Goal: Transaction & Acquisition: Purchase product/service

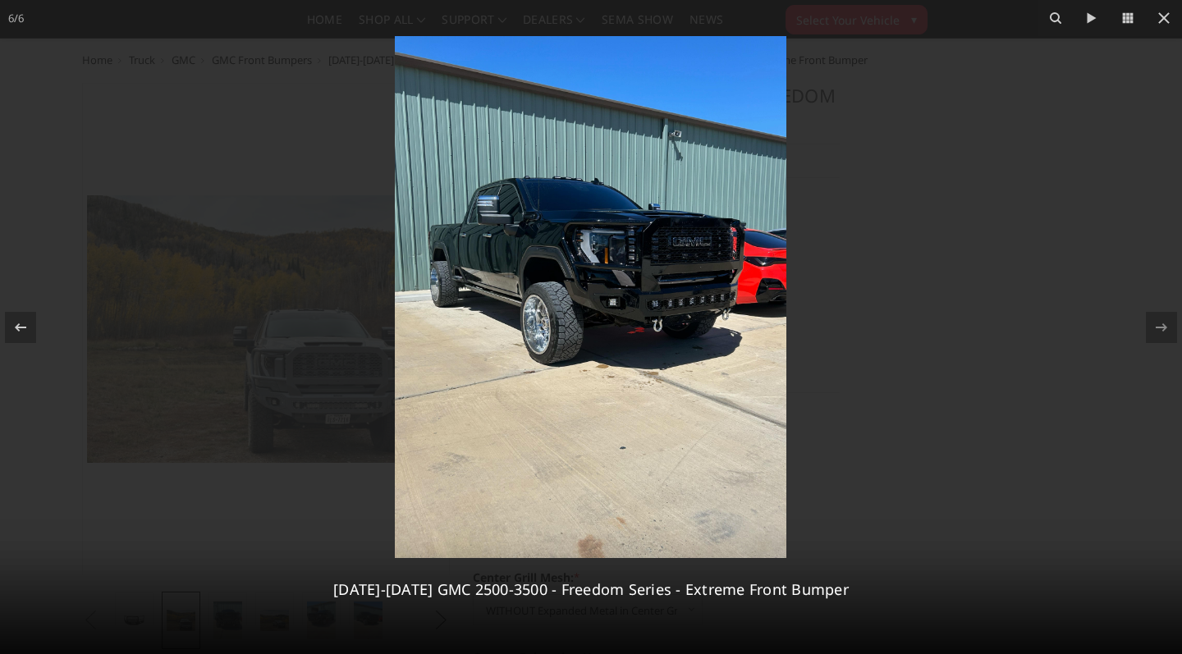
select select "2874"
select select "2876"
select select "2878"
select select "2879"
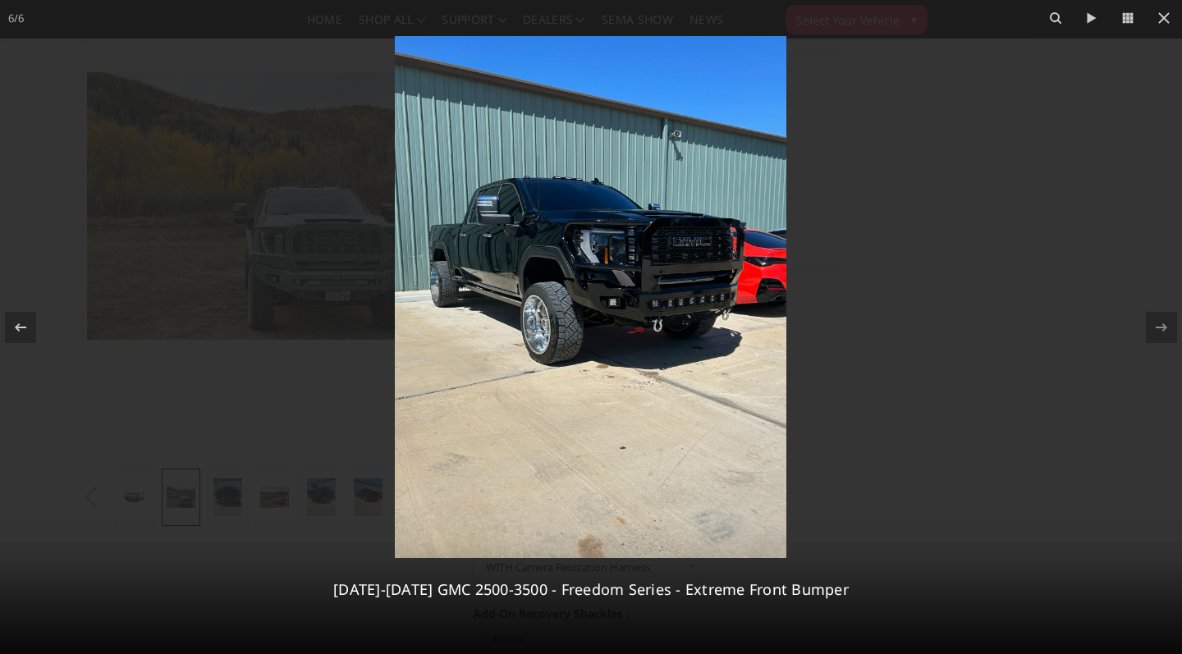
scroll to position [123, 0]
click at [153, 424] on div at bounding box center [591, 327] width 1182 height 654
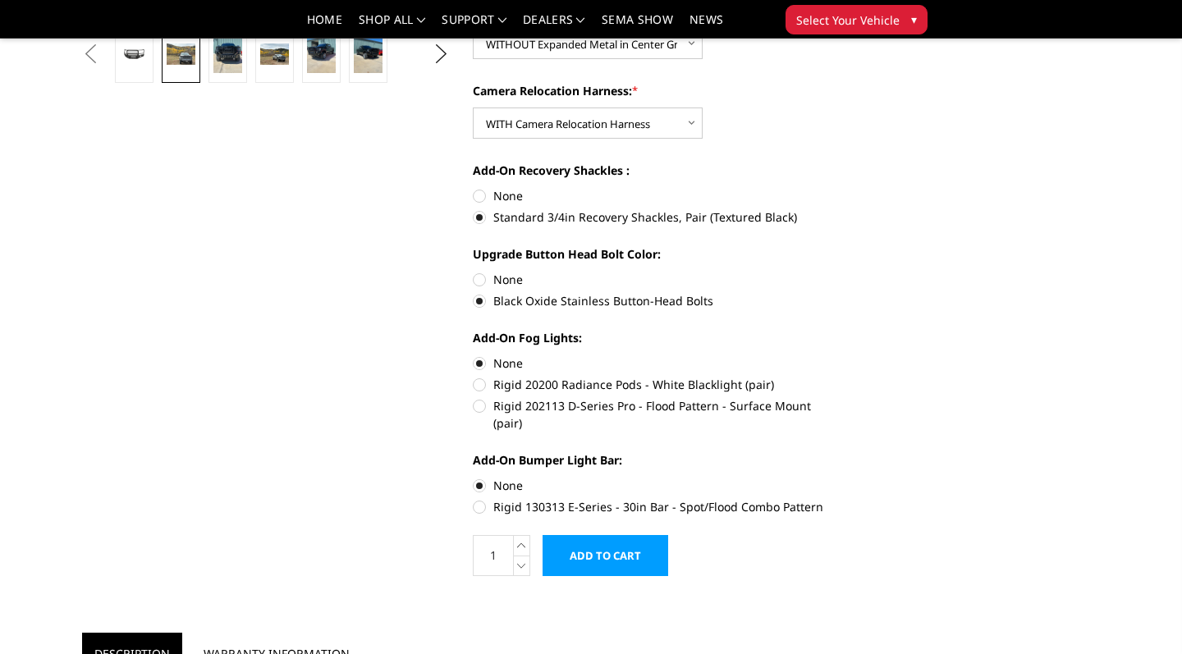
scroll to position [579, 0]
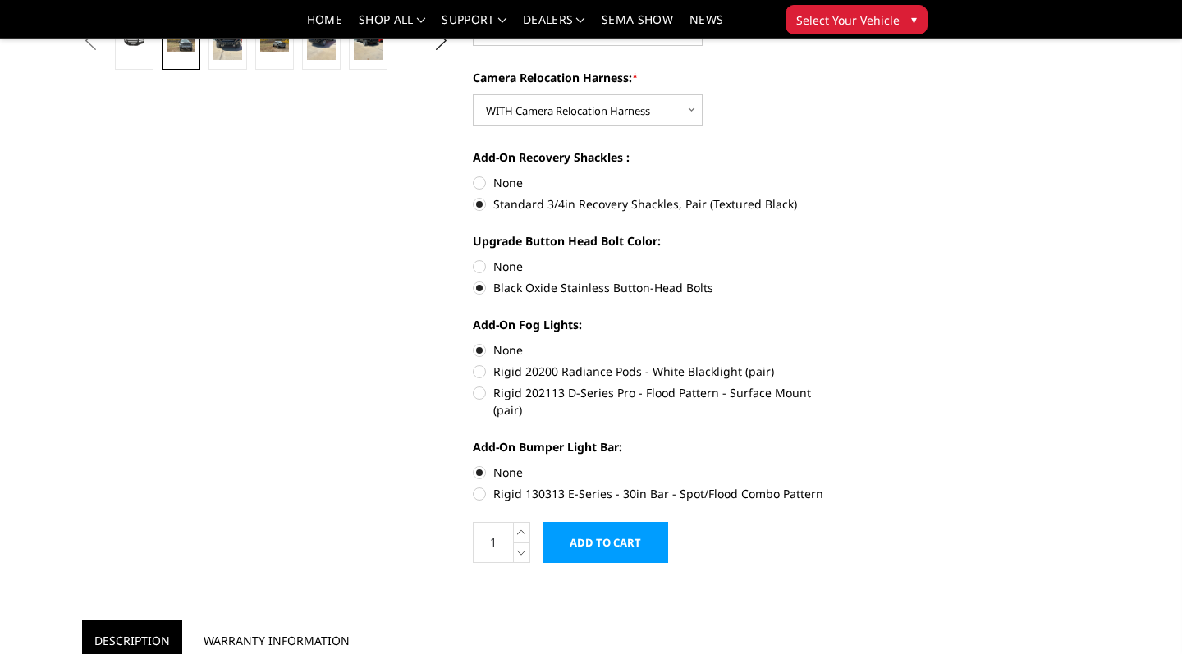
click at [625, 522] on input "Add to Cart" at bounding box center [606, 542] width 126 height 41
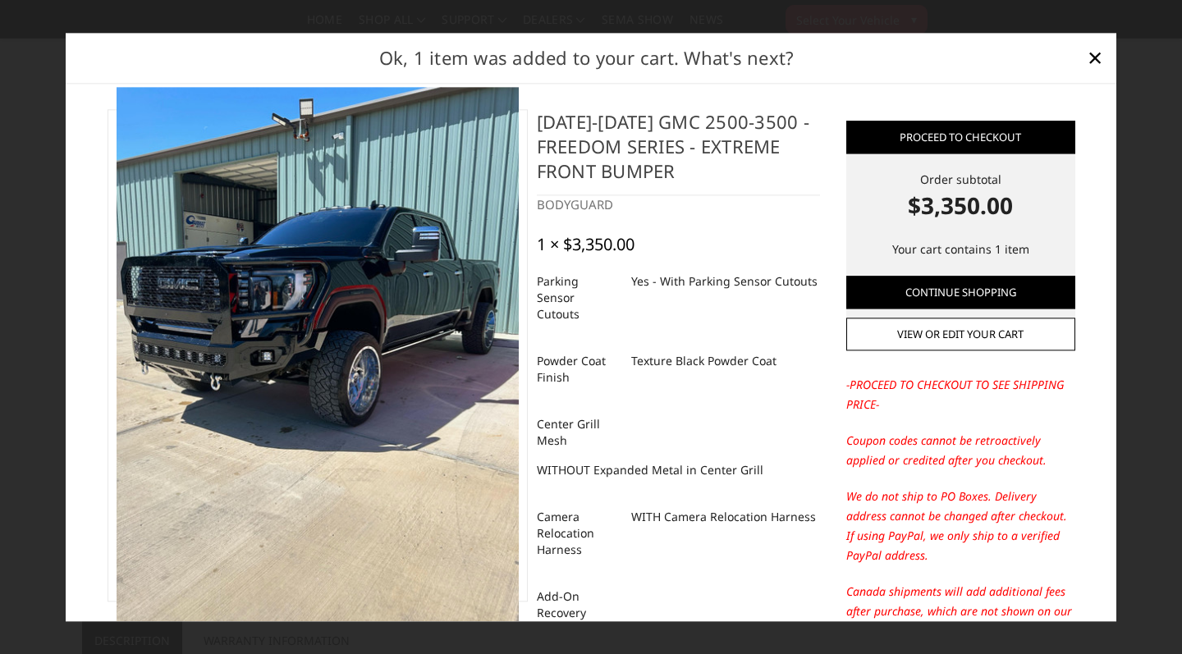
scroll to position [0, 0]
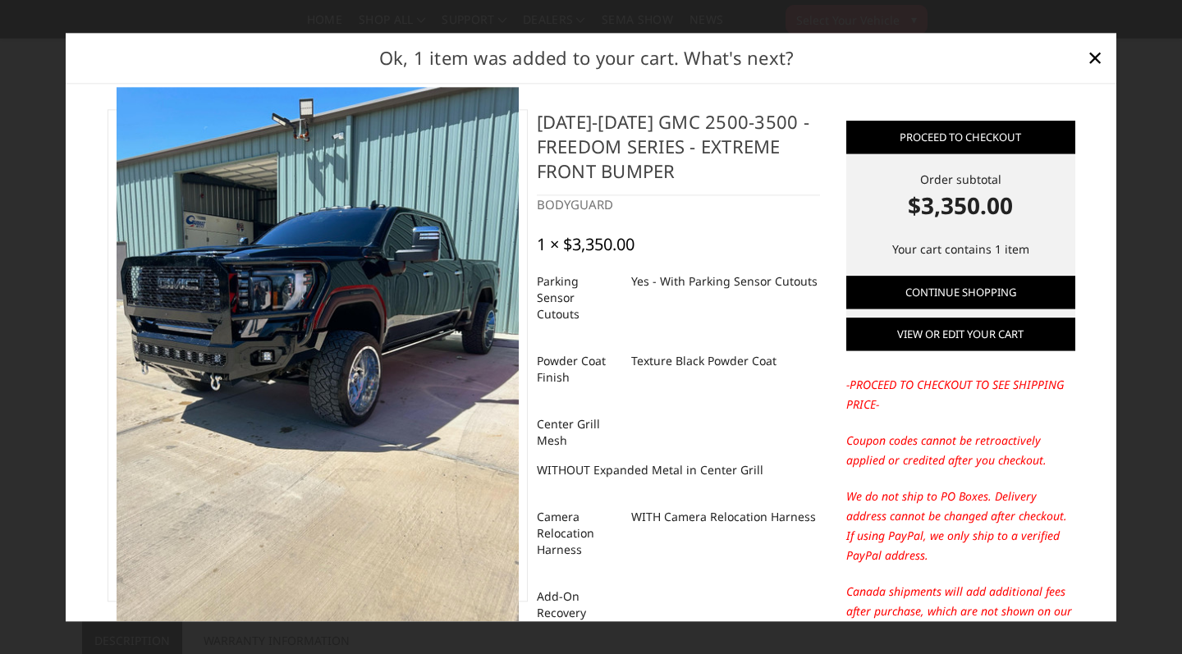
click at [913, 332] on link "View or edit your cart" at bounding box center [960, 334] width 229 height 33
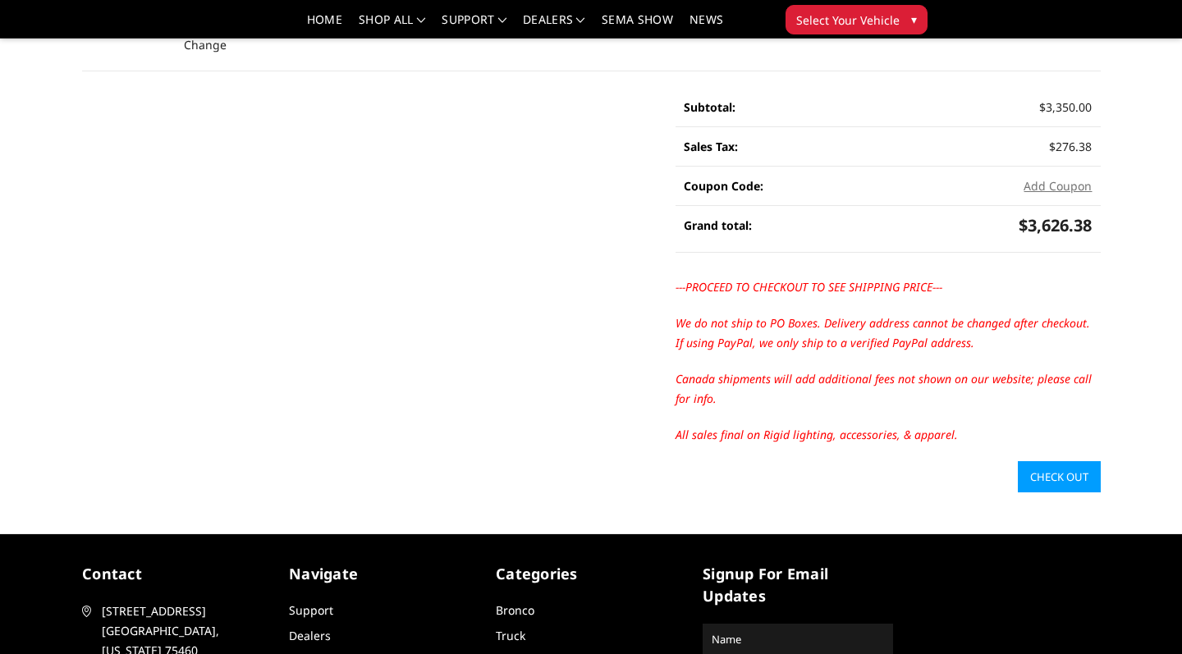
scroll to position [374, 0]
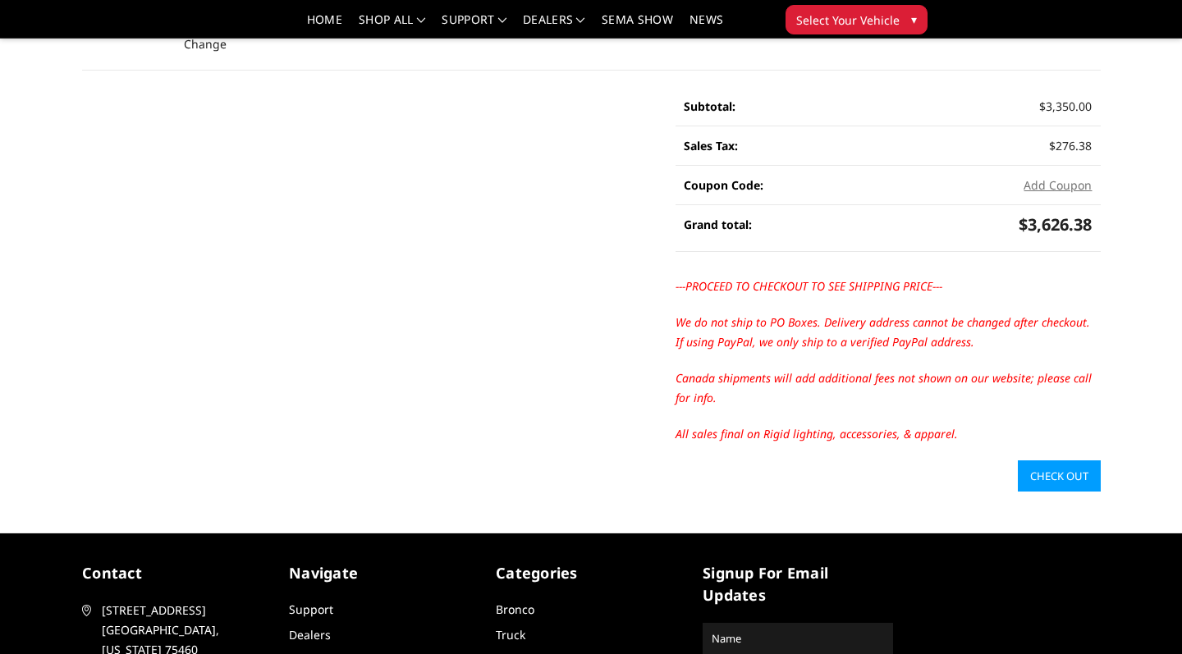
click at [1077, 465] on link "Check out" at bounding box center [1059, 475] width 83 height 31
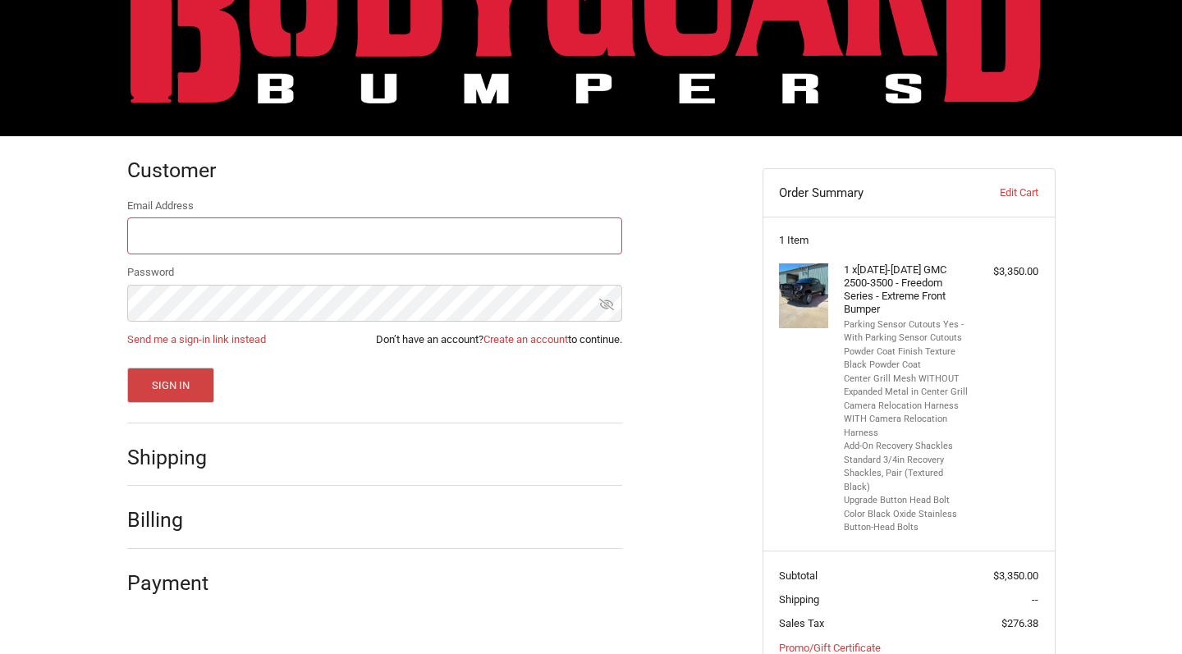
scroll to position [115, 0]
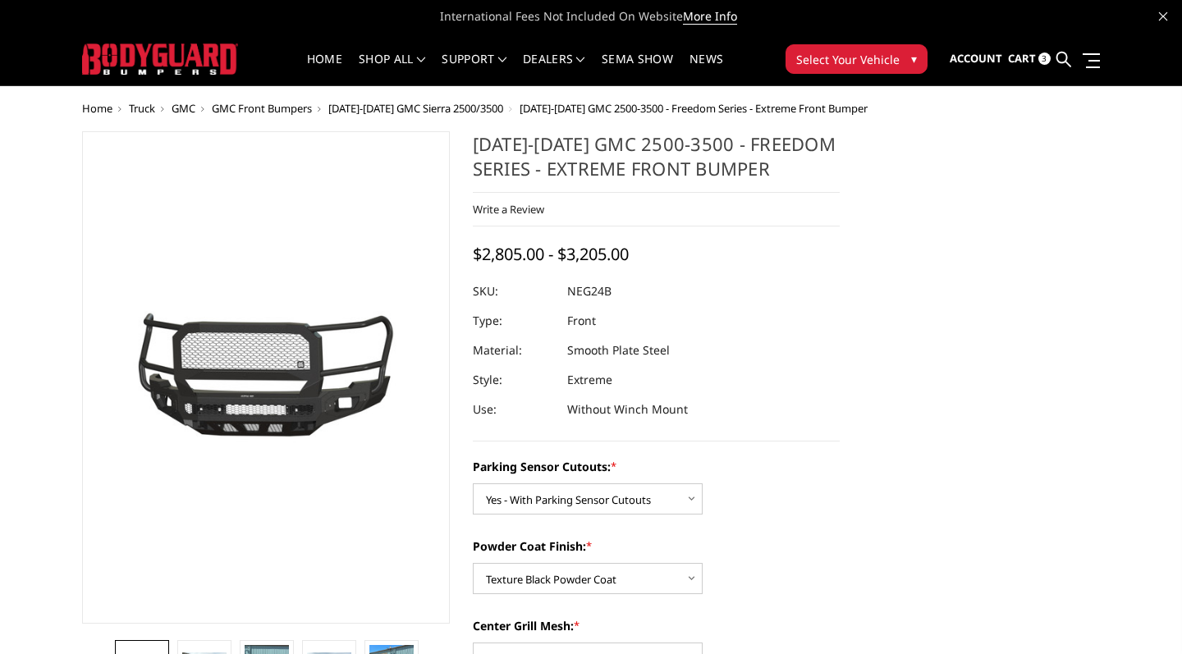
select select "2874"
select select "2876"
select select "2878"
select select "2879"
drag, startPoint x: 570, startPoint y: 291, endPoint x: 613, endPoint y: 293, distance: 42.7
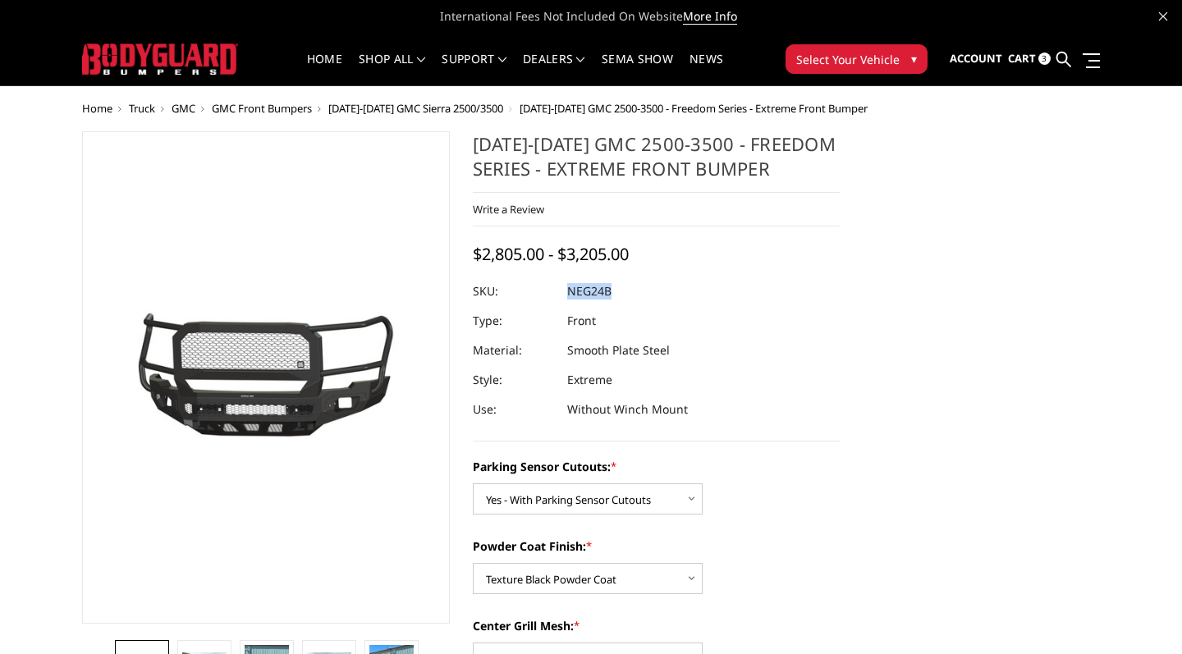
click at [613, 293] on dl "SKU: NEG24B UPC: Type: Front Material: Smooth Plate Steel Style: Extreme Use: W…" at bounding box center [657, 351] width 368 height 148
click at [613, 293] on div at bounding box center [657, 292] width 368 height 30
drag, startPoint x: 567, startPoint y: 291, endPoint x: 611, endPoint y: 287, distance: 43.7
click at [611, 287] on dd "NEG24B" at bounding box center [589, 292] width 44 height 30
copy dd "NEG24B"
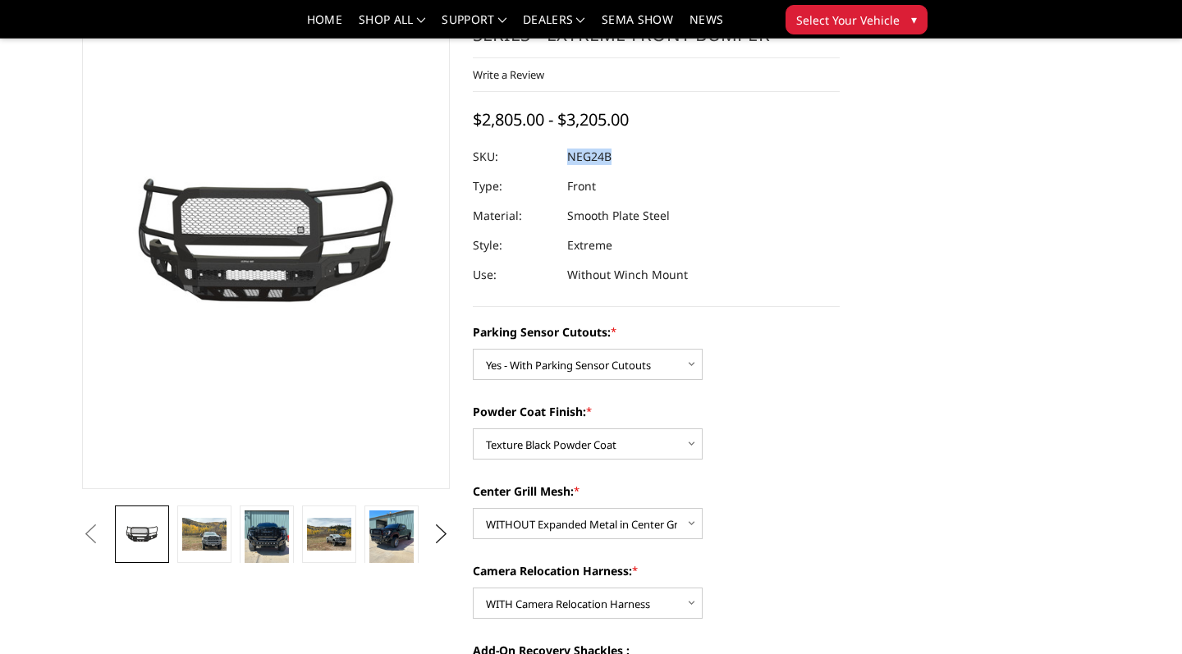
scroll to position [85, 0]
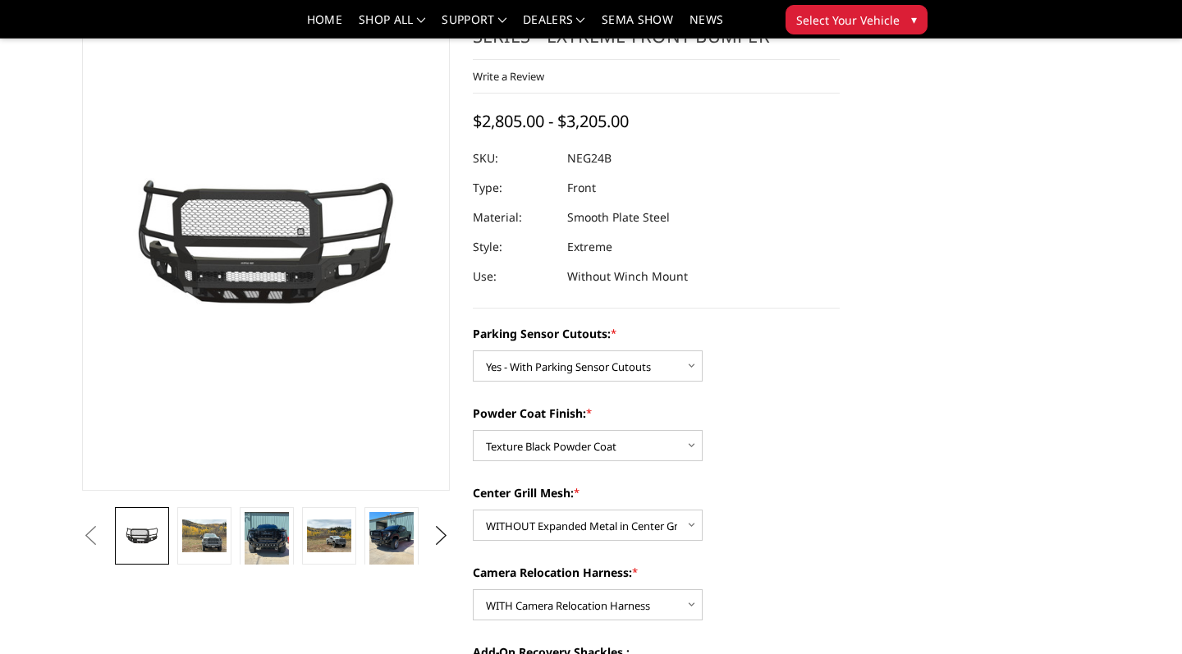
click at [629, 146] on div at bounding box center [657, 159] width 368 height 30
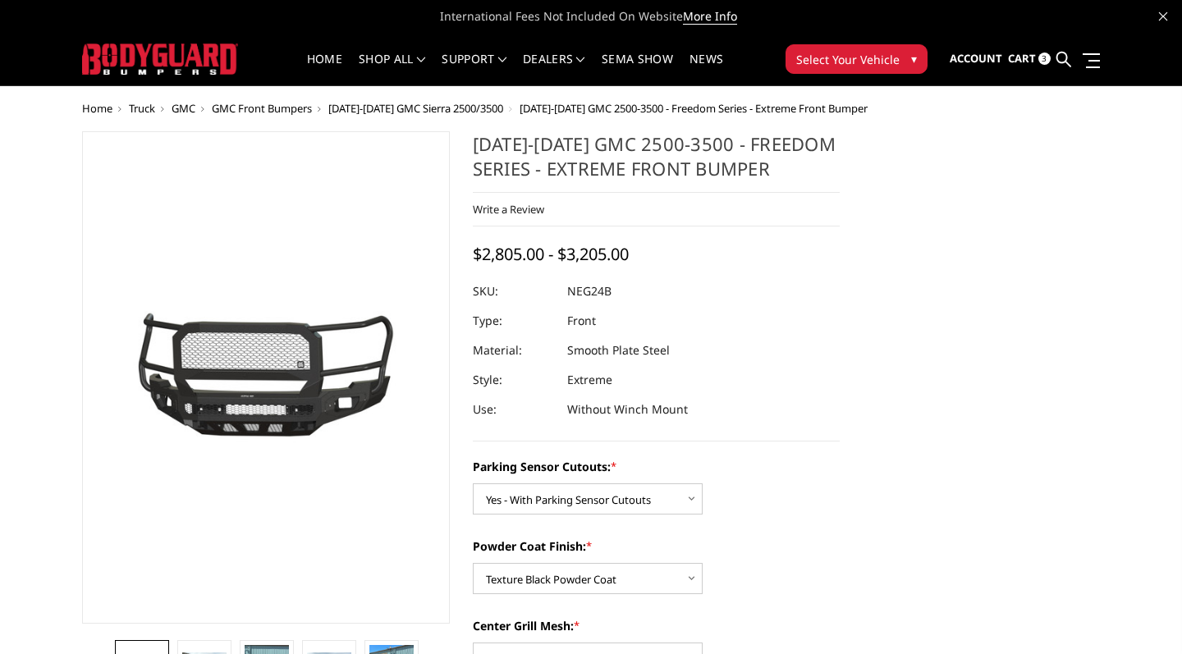
scroll to position [0, 0]
click at [1032, 53] on span "Cart" at bounding box center [1022, 58] width 28 height 15
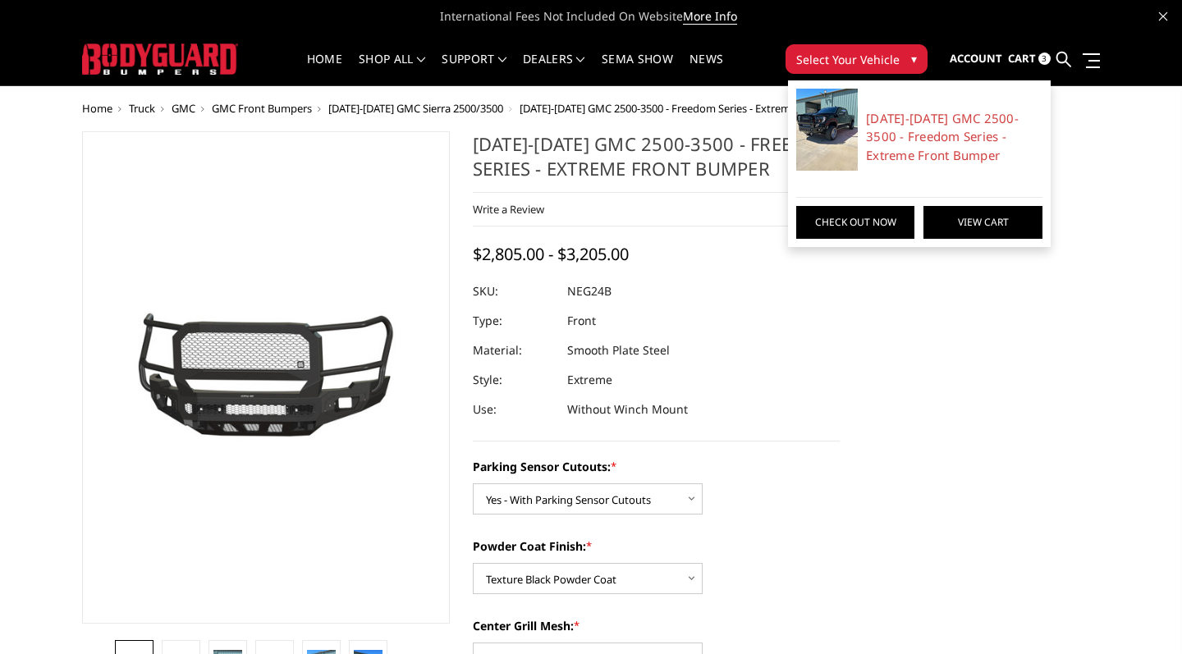
click at [986, 222] on link "View Cart" at bounding box center [982, 222] width 118 height 33
